Goal: Transaction & Acquisition: Purchase product/service

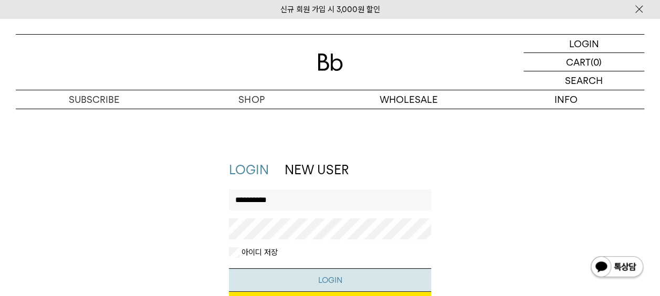
click at [336, 274] on button "LOGIN" at bounding box center [330, 280] width 203 height 24
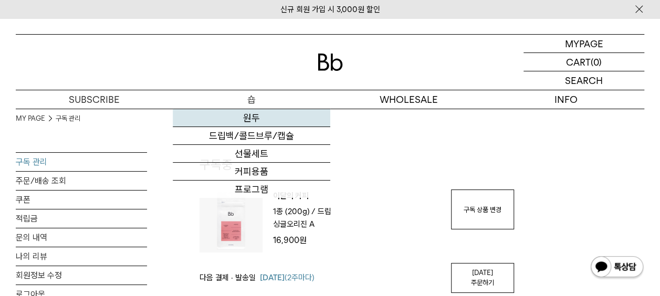
type input "**********"
click at [246, 119] on link "원두" at bounding box center [251, 118] width 157 height 18
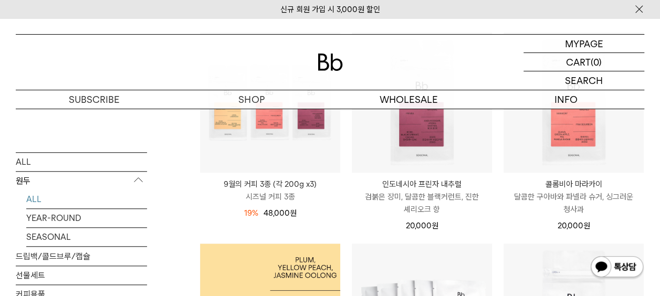
scroll to position [368, 0]
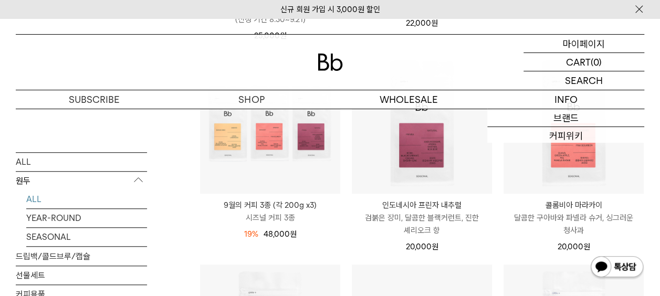
click at [574, 37] on p "마이페이지" at bounding box center [584, 44] width 42 height 18
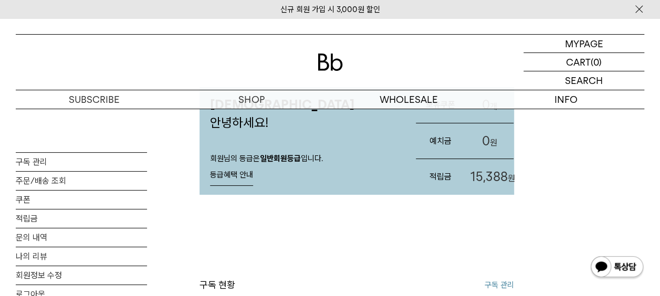
scroll to position [53, 0]
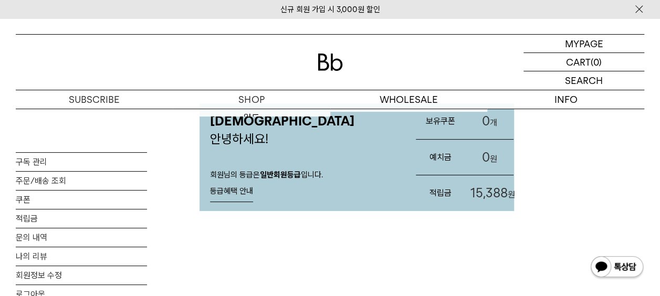
click at [333, 62] on img at bounding box center [330, 62] width 25 height 17
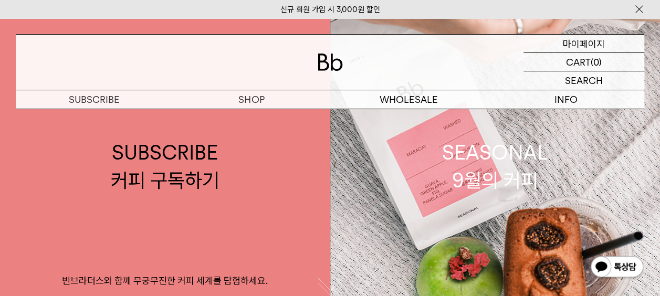
click at [571, 41] on p "마이페이지" at bounding box center [584, 44] width 42 height 18
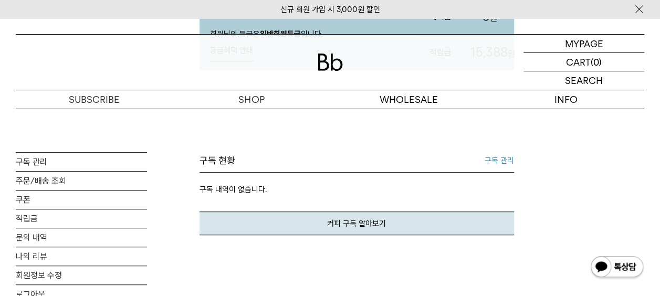
scroll to position [210, 0]
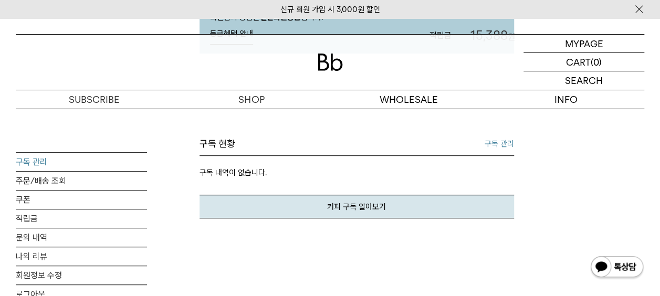
click at [43, 161] on link "구독 관리" at bounding box center [81, 162] width 131 height 18
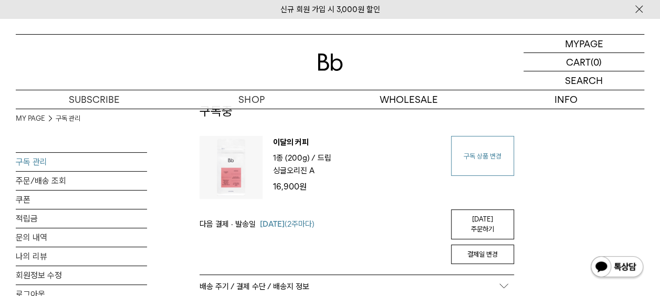
scroll to position [53, 0]
type input "**********"
click at [480, 171] on link "구독 상품 변경" at bounding box center [482, 157] width 63 height 40
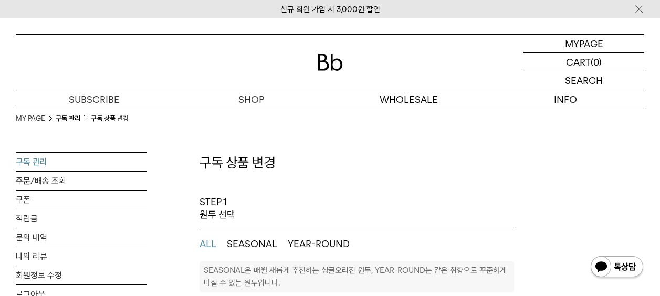
select select "**"
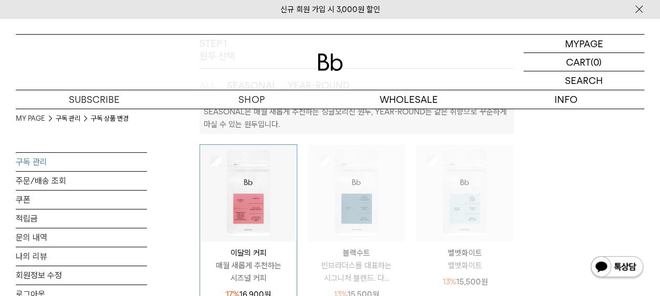
scroll to position [210, 0]
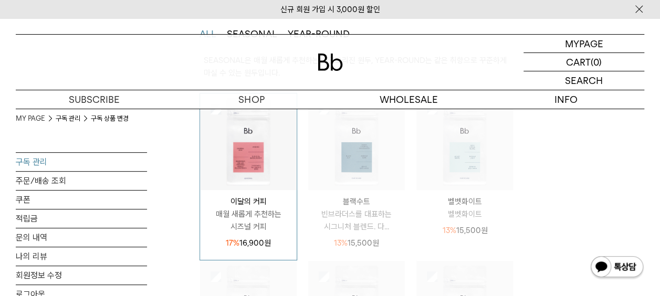
click at [233, 171] on img at bounding box center [248, 141] width 97 height 97
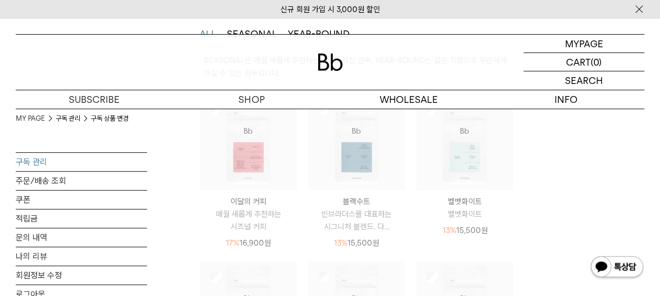
click at [235, 163] on img at bounding box center [248, 141] width 97 height 97
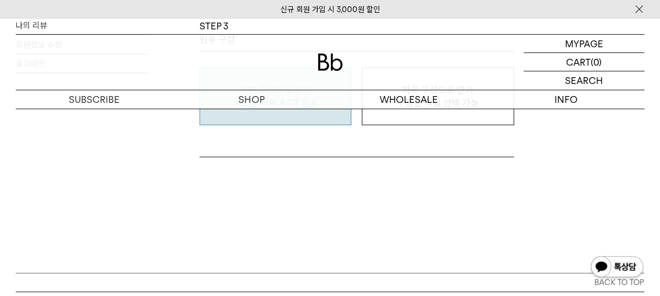
scroll to position [893, 0]
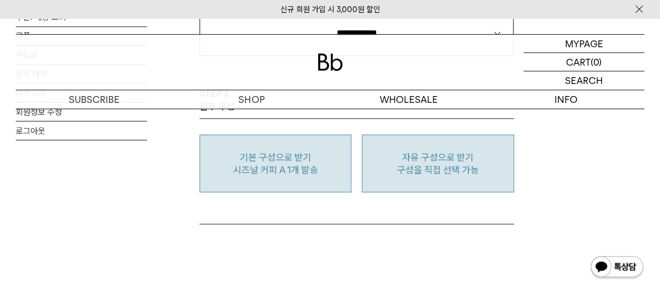
click at [441, 177] on button "자유 구성으로 받기 구성을 직접 선택 가능" at bounding box center [438, 163] width 152 height 58
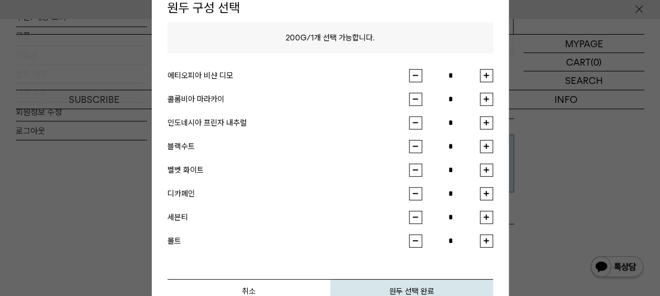
click at [489, 122] on button "button" at bounding box center [486, 122] width 13 height 13
click at [416, 284] on button "원두 선택 완료" at bounding box center [411, 291] width 163 height 24
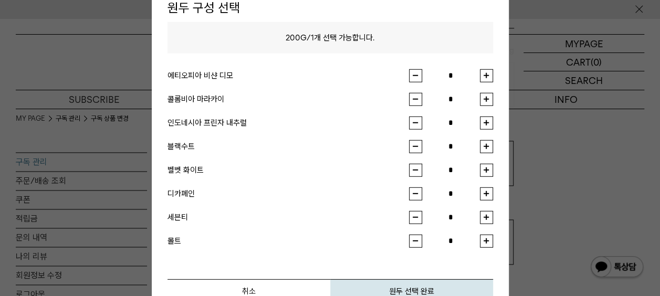
scroll to position [683, 0]
click at [417, 123] on button "button" at bounding box center [415, 122] width 13 height 13
type input "*"
click at [485, 97] on button "button" at bounding box center [486, 98] width 13 height 13
click at [401, 288] on button "원두 선택 완료" at bounding box center [411, 291] width 163 height 24
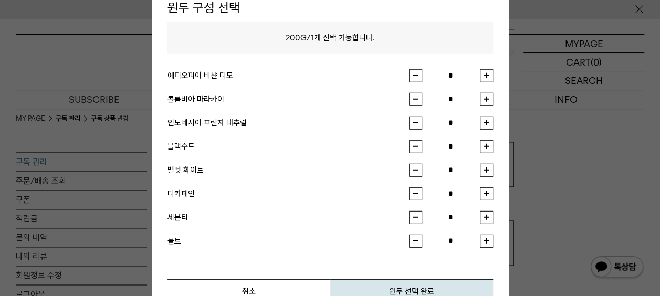
click at [411, 98] on button "button" at bounding box center [415, 98] width 13 height 13
click at [278, 286] on button "취소" at bounding box center [248, 291] width 163 height 24
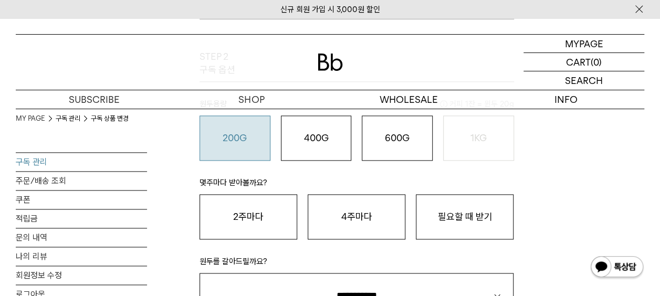
click at [242, 141] on o "200G" at bounding box center [235, 137] width 24 height 11
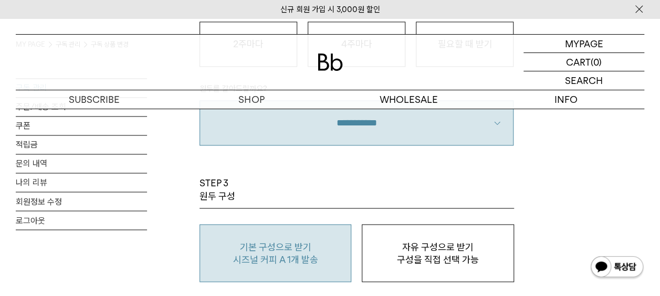
scroll to position [840, 0]
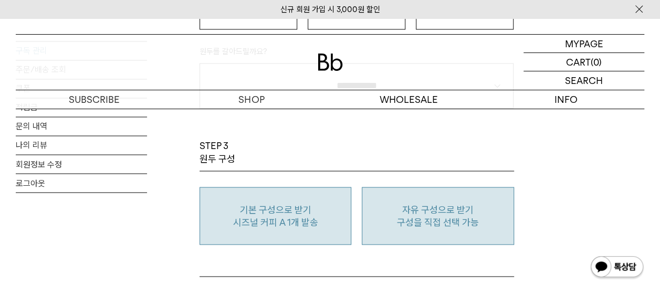
click at [444, 212] on p "자유 구성으로 받기" at bounding box center [438, 209] width 140 height 13
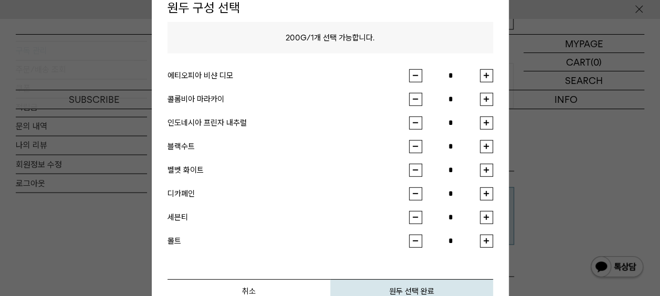
click at [485, 100] on button "button" at bounding box center [486, 98] width 13 height 13
click at [419, 102] on button "button" at bounding box center [415, 98] width 13 height 13
type input "*"
click at [489, 124] on button "button" at bounding box center [486, 122] width 13 height 13
type input "*"
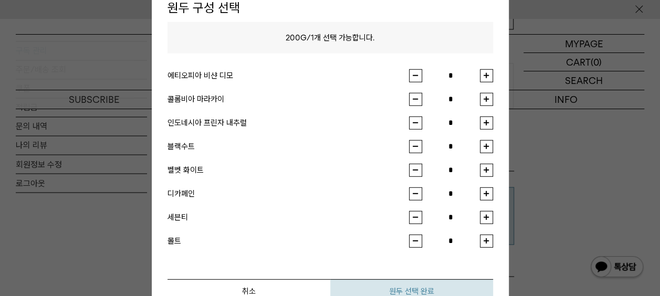
click at [419, 287] on button "원두 선택 완료" at bounding box center [411, 291] width 163 height 24
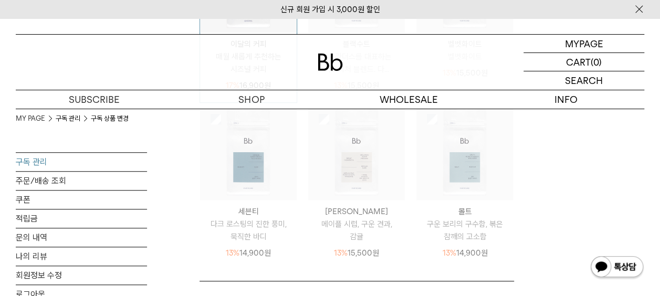
scroll to position [683, 0]
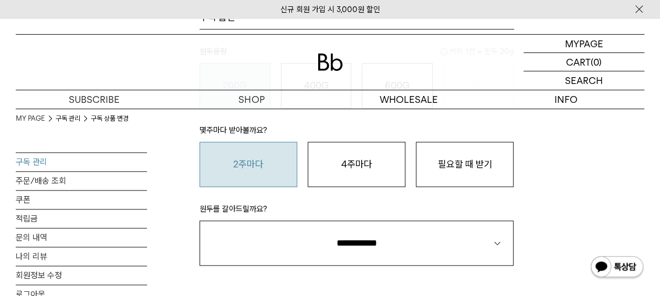
click at [216, 155] on button "2주마다" at bounding box center [249, 164] width 98 height 45
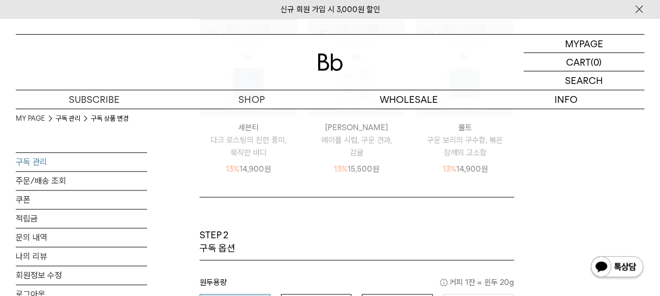
scroll to position [242, 0]
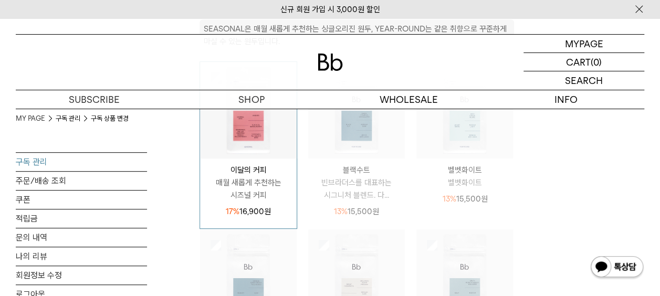
click at [33, 163] on link "구독 관리" at bounding box center [81, 162] width 131 height 18
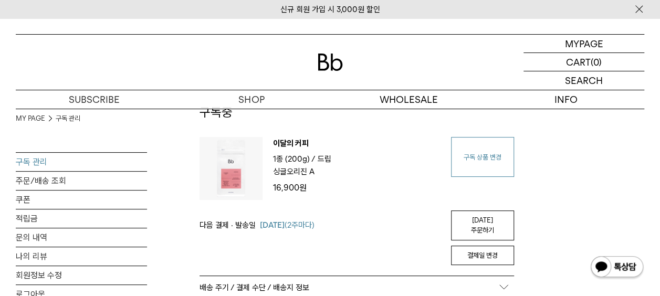
type input "**********"
click at [464, 167] on link "구독 상품 변경" at bounding box center [482, 157] width 63 height 40
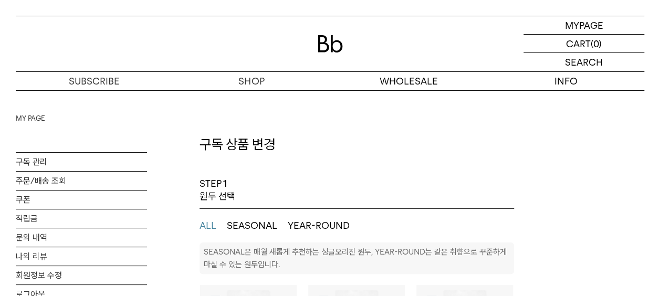
select select "**"
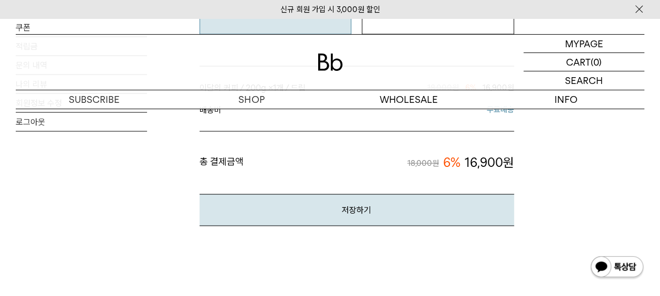
scroll to position [945, 0]
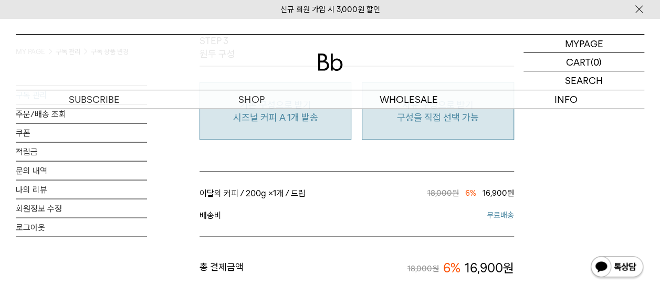
click at [432, 133] on button "자유 구성으로 받기 구성을 직접 선택 가능" at bounding box center [438, 111] width 152 height 58
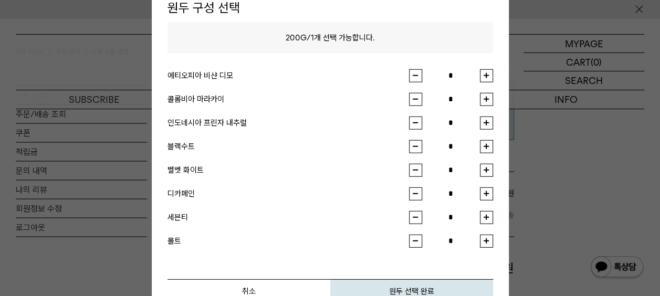
click at [483, 129] on li "인도네시아 프린자 내추럴 *" at bounding box center [330, 128] width 326 height 24
click at [486, 122] on button "button" at bounding box center [486, 122] width 13 height 13
type input "*"
click at [427, 287] on button "원두 선택 완료" at bounding box center [411, 291] width 163 height 24
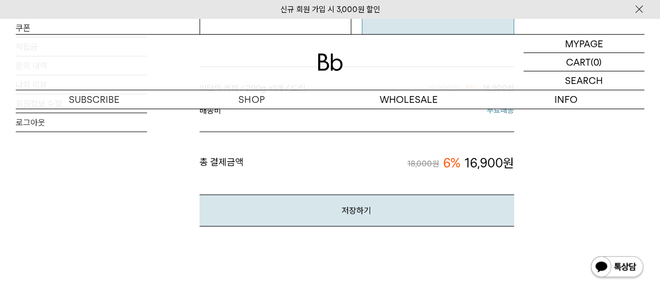
scroll to position [1050, 0]
click at [353, 207] on button "저장하기" at bounding box center [357, 210] width 315 height 32
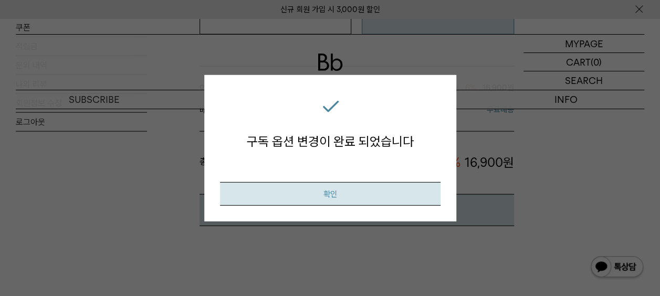
click at [376, 201] on button "확인" at bounding box center [330, 194] width 221 height 24
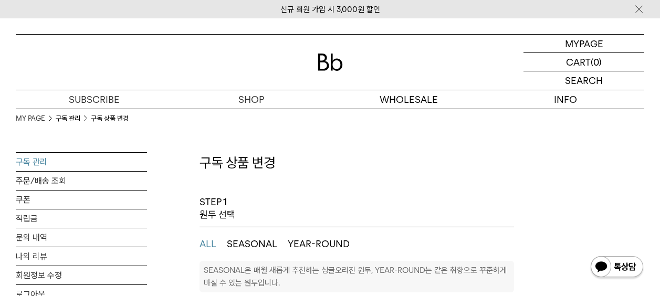
select select "**"
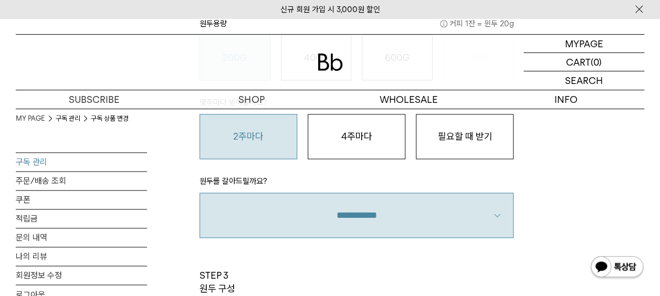
scroll to position [735, 0]
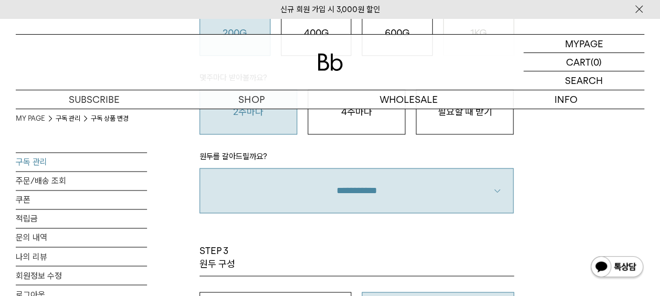
click at [28, 162] on link "구독 관리" at bounding box center [81, 162] width 131 height 18
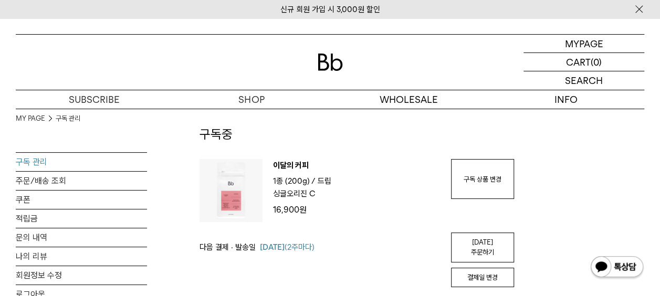
scroll to position [53, 0]
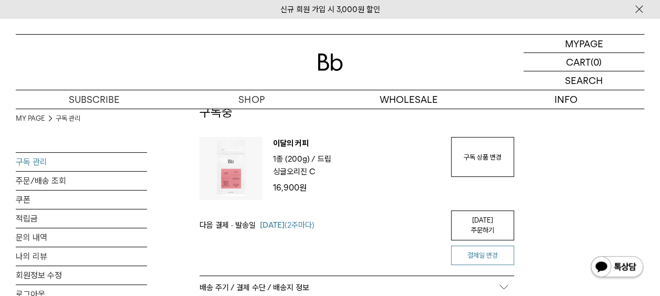
type input "**********"
click at [467, 246] on button "결제일 변경" at bounding box center [482, 256] width 63 height 20
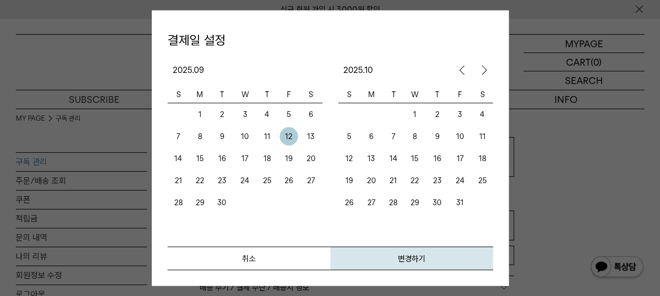
click at [291, 117] on td "5" at bounding box center [288, 114] width 22 height 22
click at [406, 262] on button "변경하기" at bounding box center [411, 258] width 163 height 24
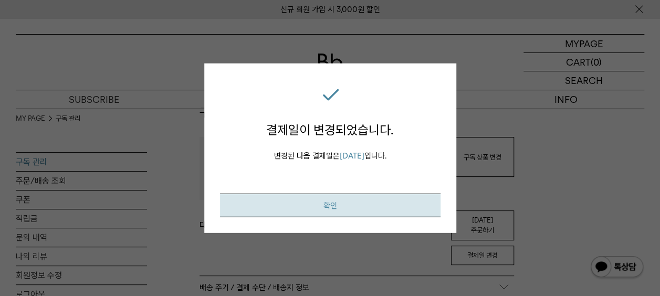
click at [359, 208] on button "확인" at bounding box center [330, 205] width 221 height 24
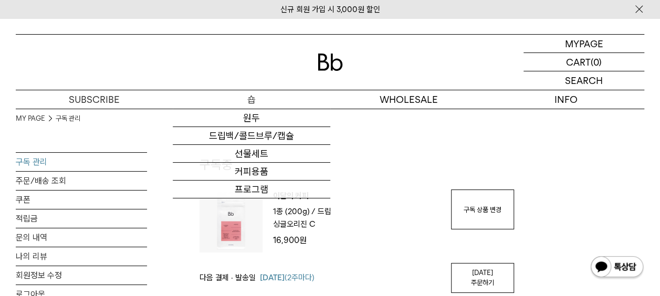
type input "**********"
click at [253, 105] on p "숍" at bounding box center [251, 99] width 157 height 18
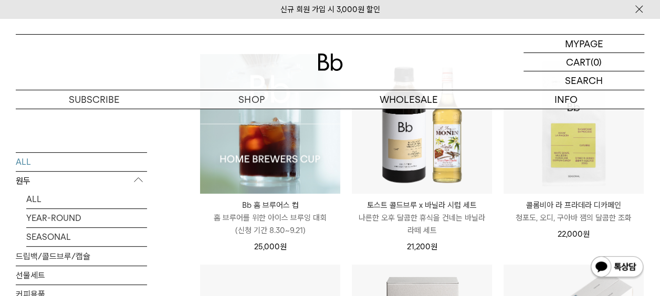
scroll to position [158, 0]
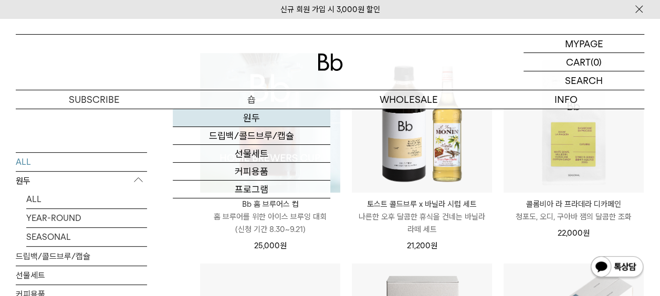
click at [252, 119] on link "원두" at bounding box center [251, 118] width 157 height 18
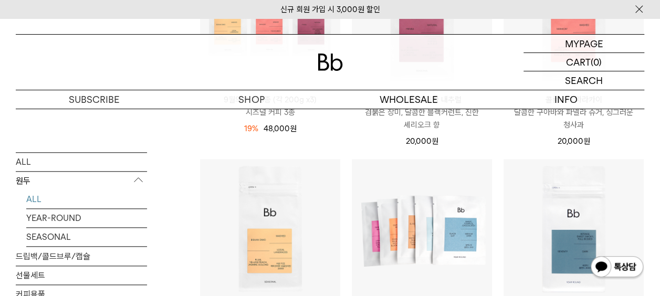
scroll to position [473, 0]
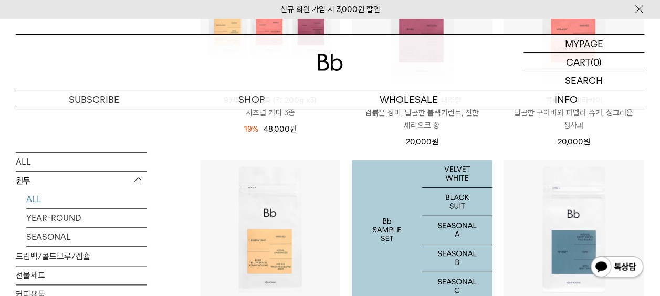
click at [401, 206] on img at bounding box center [422, 230] width 140 height 140
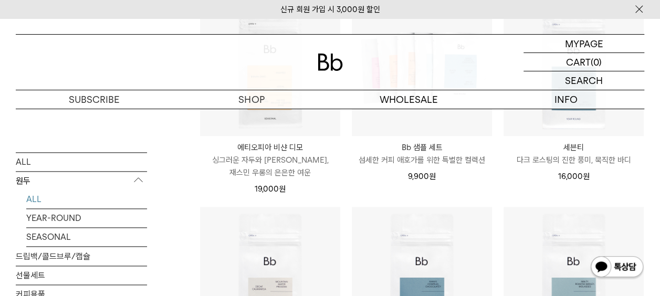
scroll to position [559, 0]
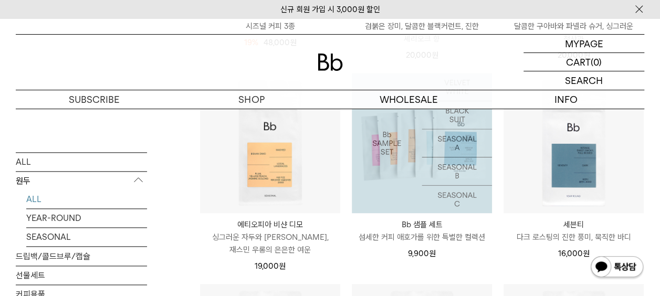
click at [403, 179] on img at bounding box center [422, 143] width 140 height 140
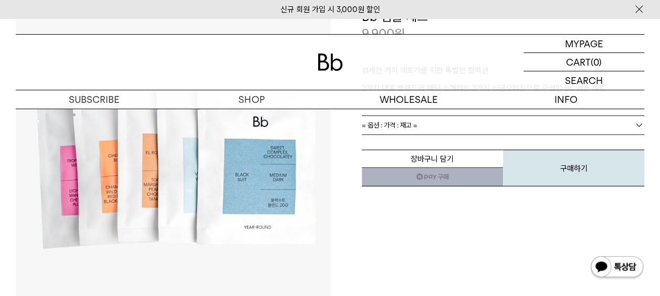
scroll to position [105, 0]
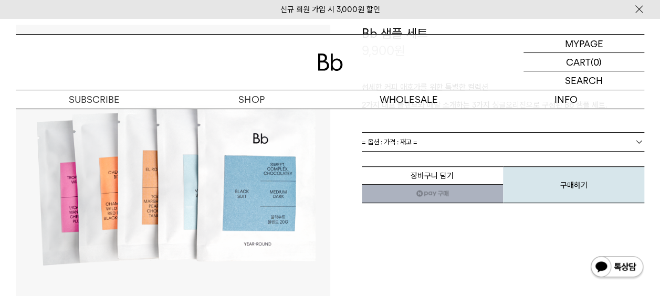
click at [418, 143] on link "= 옵션 : 가격 : 재고 =" at bounding box center [503, 142] width 283 height 18
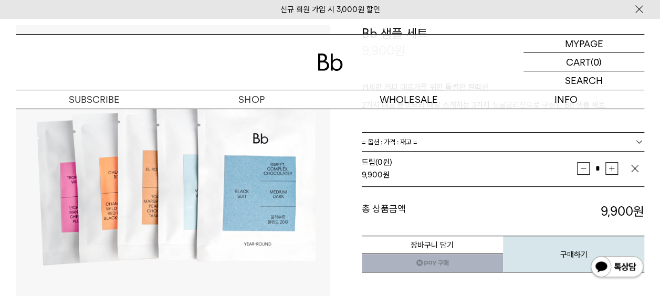
scroll to position [158, 0]
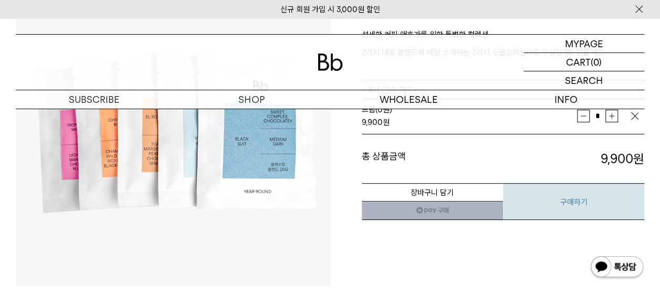
click at [532, 197] on button "구매하기" at bounding box center [573, 201] width 141 height 37
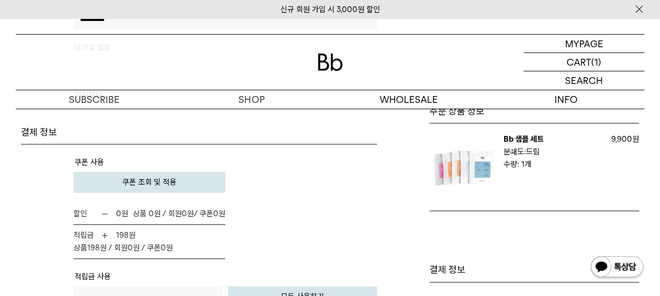
scroll to position [683, 0]
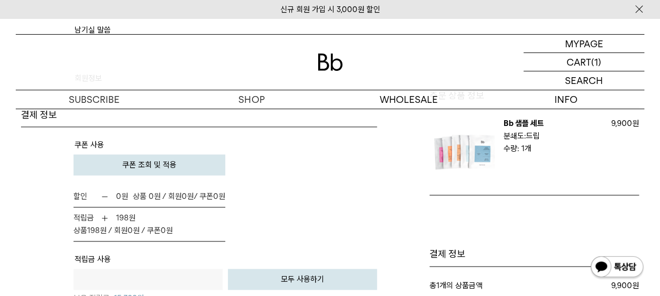
click at [140, 163] on span "쿠폰 조회 및 적용" at bounding box center [149, 164] width 54 height 9
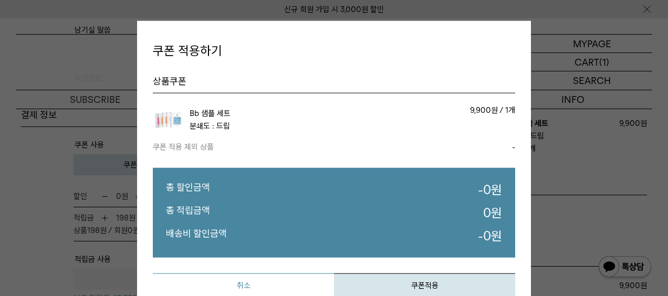
click at [295, 279] on button "취소" at bounding box center [243, 286] width 181 height 24
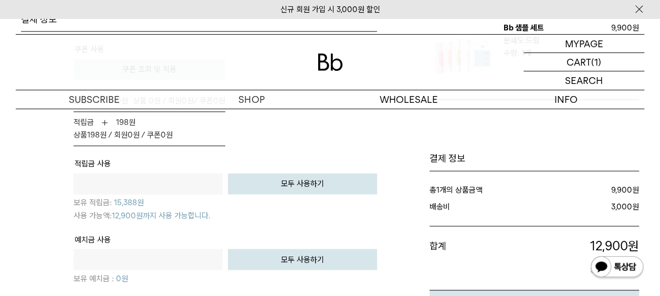
scroll to position [788, 0]
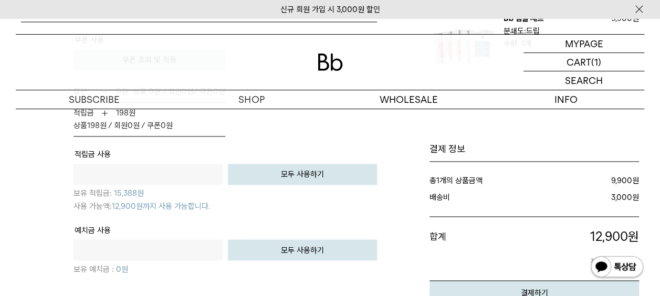
click at [176, 161] on tr "적립금 사용 원 전액 사용하기 모두 사용하기 보유 적립금: 15,388" at bounding box center [225, 185] width 303 height 76
click at [170, 171] on input "text" at bounding box center [148, 174] width 149 height 21
type input "****"
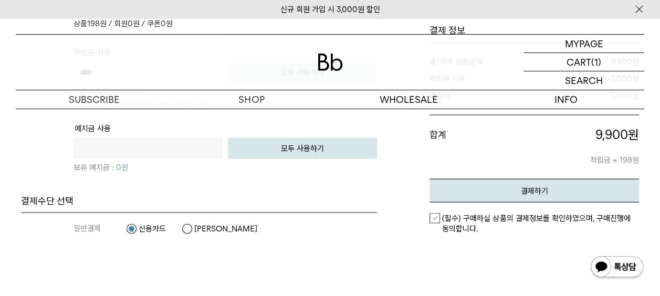
scroll to position [893, 0]
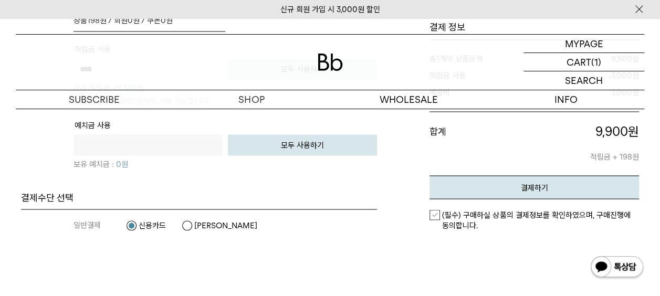
click at [433, 214] on label "(필수) 구매하실 상품의 결제정보를 확인하였으며, 구매진행에 동의합니다." at bounding box center [535, 220] width 210 height 21
click at [483, 186] on button "결제하기" at bounding box center [535, 187] width 210 height 24
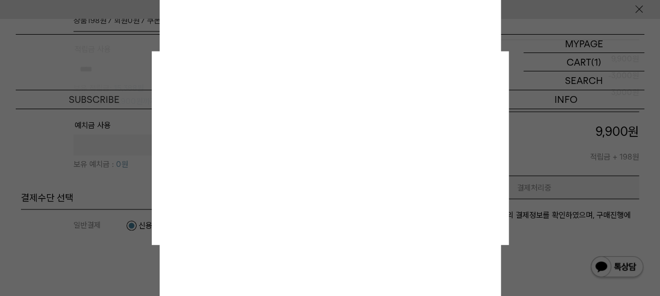
scroll to position [0, 0]
